Goal: Information Seeking & Learning: Learn about a topic

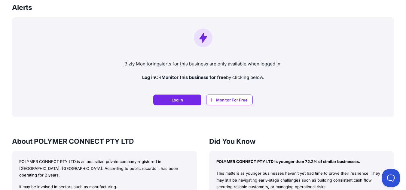
scroll to position [511, 0]
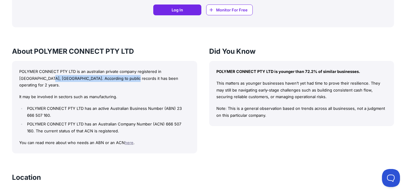
drag, startPoint x: 37, startPoint y: 80, endPoint x: 113, endPoint y: 79, distance: 75.8
click at [113, 79] on p "POLYMER CONNECT PTY LTD is an australian private company registered in [GEOGRAP…" at bounding box center [104, 78] width 171 height 20
click at [92, 121] on li "POLYMER CONNECT PTY LTD has an Australian Company Number (ACN) 666 507 160. The…" at bounding box center [108, 128] width 164 height 14
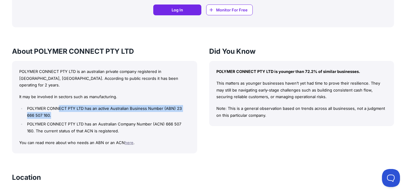
drag, startPoint x: 59, startPoint y: 101, endPoint x: 106, endPoint y: 106, distance: 46.9
click at [106, 106] on li "POLYMER CONNECT PTY LTD has an active Australian Business Number (ABN) 23 666 5…" at bounding box center [108, 112] width 164 height 14
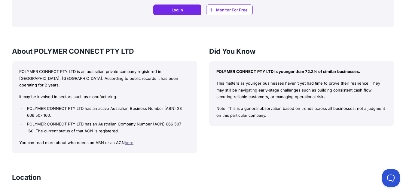
click at [73, 125] on li "POLYMER CONNECT PTY LTD has an Australian Company Number (ACN) 666 507 160. The…" at bounding box center [108, 128] width 164 height 14
drag, startPoint x: 242, startPoint y: 92, endPoint x: 270, endPoint y: 97, distance: 29.1
click at [270, 97] on p "This matters as younger businesses haven’t yet had time to prove their resilien…" at bounding box center [302, 90] width 171 height 20
